Goal: Task Accomplishment & Management: Manage account settings

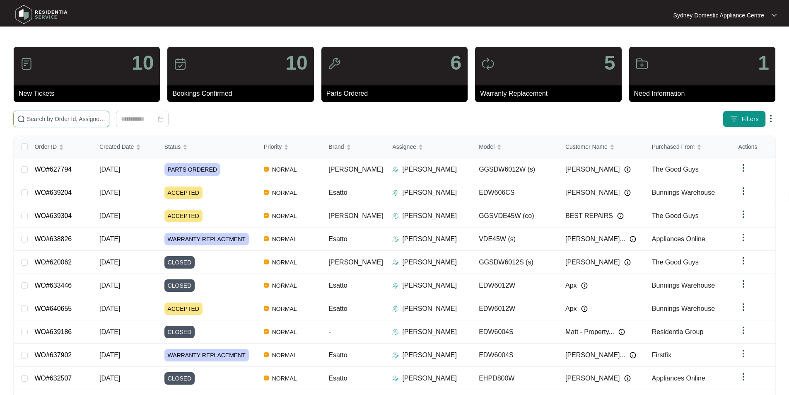
click at [106, 121] on input "text" at bounding box center [66, 118] width 79 height 9
paste input "639204"
type input "639204"
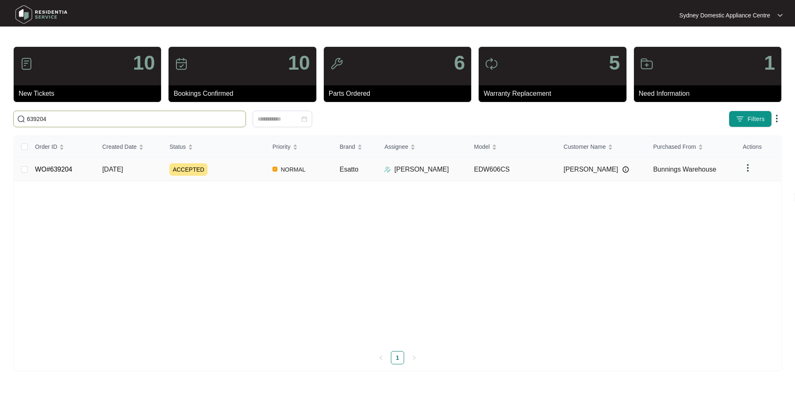
click at [71, 169] on link "WO#639204" at bounding box center [53, 169] width 37 height 7
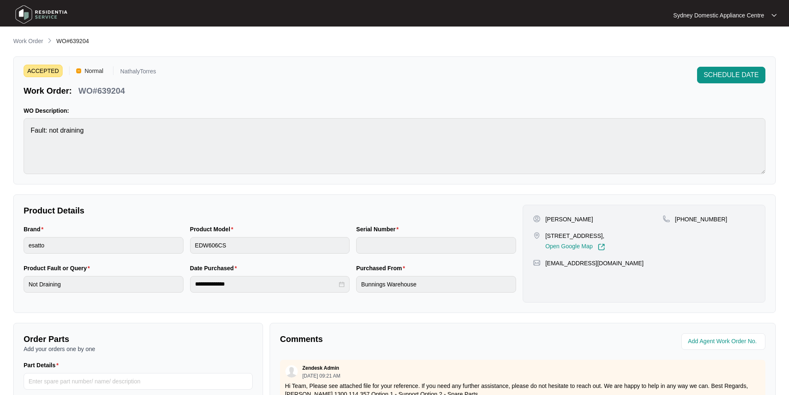
drag, startPoint x: 640, startPoint y: 237, endPoint x: 546, endPoint y: 238, distance: 93.2
click at [546, 238] on p "[STREET_ADDRESS]," at bounding box center [576, 236] width 60 height 8
copy p "[STREET_ADDRESS]"
click at [117, 85] on p "WO#639204" at bounding box center [101, 91] width 46 height 12
click at [115, 91] on p "WO#639204" at bounding box center [101, 91] width 46 height 12
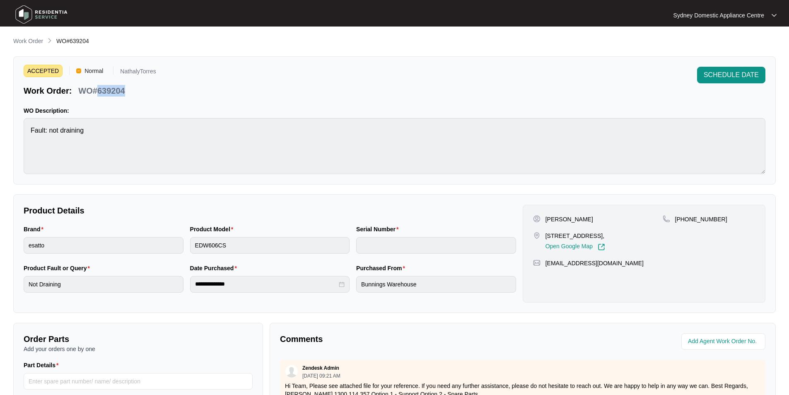
click at [115, 91] on p "WO#639204" at bounding box center [101, 91] width 46 height 12
copy p "639204"
click at [32, 45] on p "Work Order" at bounding box center [28, 41] width 30 height 8
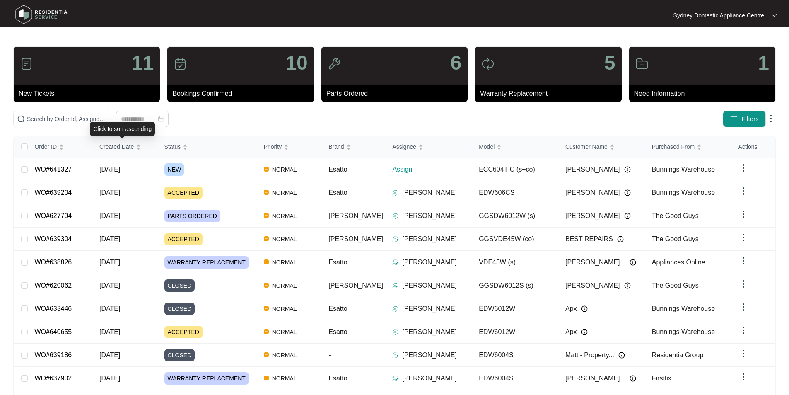
click at [118, 123] on div "Click to sort ascending" at bounding box center [122, 129] width 65 height 14
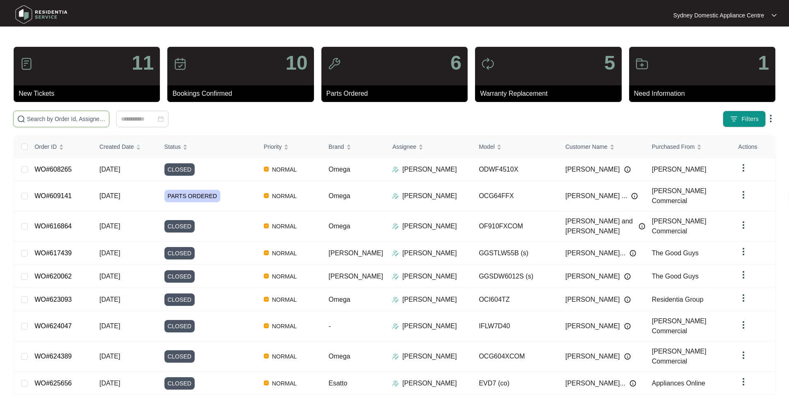
click at [106, 120] on input "text" at bounding box center [66, 118] width 79 height 9
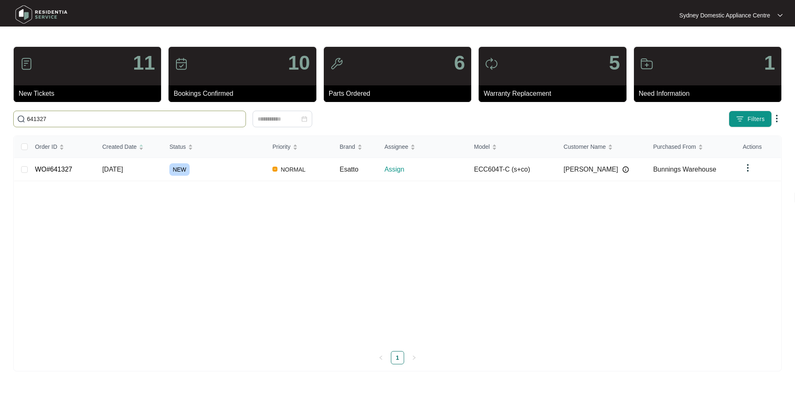
type input "641327"
click at [68, 164] on td "WO#641327" at bounding box center [62, 169] width 67 height 23
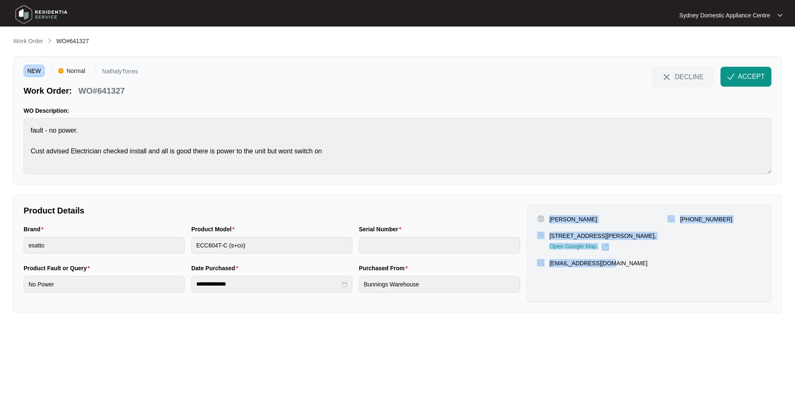
drag, startPoint x: 631, startPoint y: 270, endPoint x: 549, endPoint y: 216, distance: 98.0
click at [549, 216] on div "[PERSON_NAME] [STREET_ADDRESS][PERSON_NAME], Open Google Map [PHONE_NUMBER] [EM…" at bounding box center [649, 254] width 245 height 98
copy div "[PERSON_NAME] [STREET_ADDRESS][PERSON_NAME], Open Google Map [PHONE_NUMBER] [EM…"
click at [756, 77] on span "ACCEPT" at bounding box center [751, 77] width 27 height 10
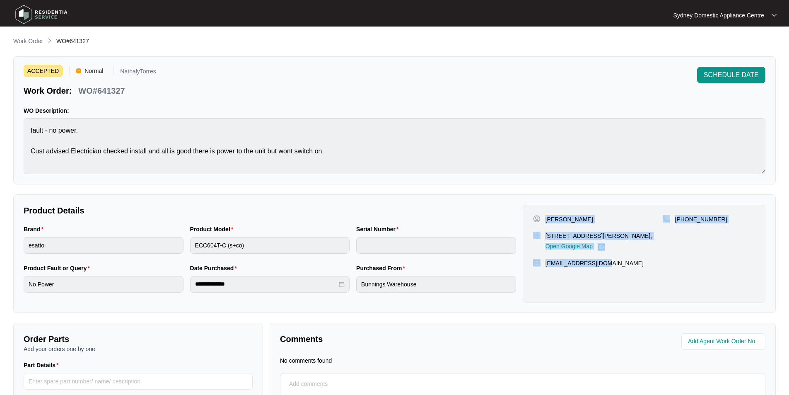
copy div "[PERSON_NAME] [STREET_ADDRESS][PERSON_NAME], Open Google Map [PHONE_NUMBER] [EM…"
click at [34, 41] on p "Work Order" at bounding box center [28, 41] width 30 height 8
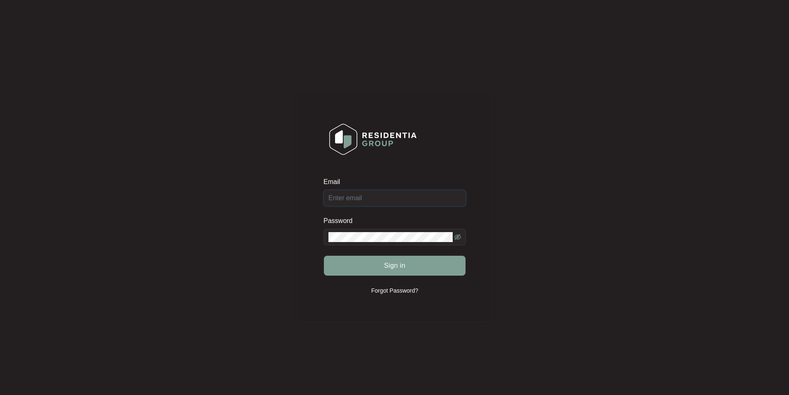
type input "[EMAIL_ADDRESS][DOMAIN_NAME]"
click at [414, 263] on button "Sign in" at bounding box center [395, 266] width 142 height 20
